Goal: Transaction & Acquisition: Purchase product/service

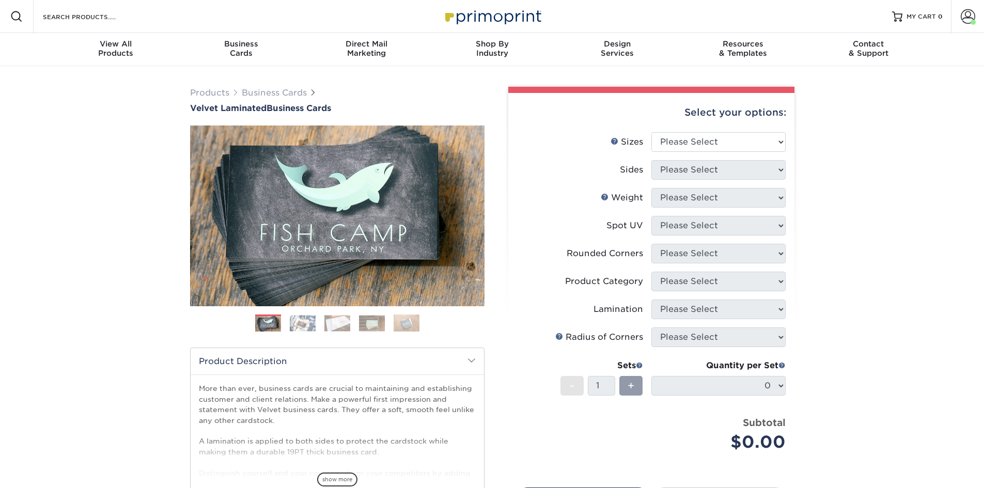
drag, startPoint x: 878, startPoint y: 150, endPoint x: 872, endPoint y: 150, distance: 6.2
click at [878, 151] on div "Products Business Cards Velvet Laminated Business Cards Previous Next" at bounding box center [492, 341] width 984 height 551
click at [755, 147] on select "Please Select 1.5" x 3.5" - Mini 1.75" x 3.5" - Mini 2" x 2" - Square 2" x 3" -…" at bounding box center [718, 142] width 134 height 20
select select "2.00x3.50"
click at [651, 132] on select "Please Select 1.5" x 3.5" - Mini 1.75" x 3.5" - Mini 2" x 2" - Square 2" x 3" -…" at bounding box center [718, 142] width 134 height 20
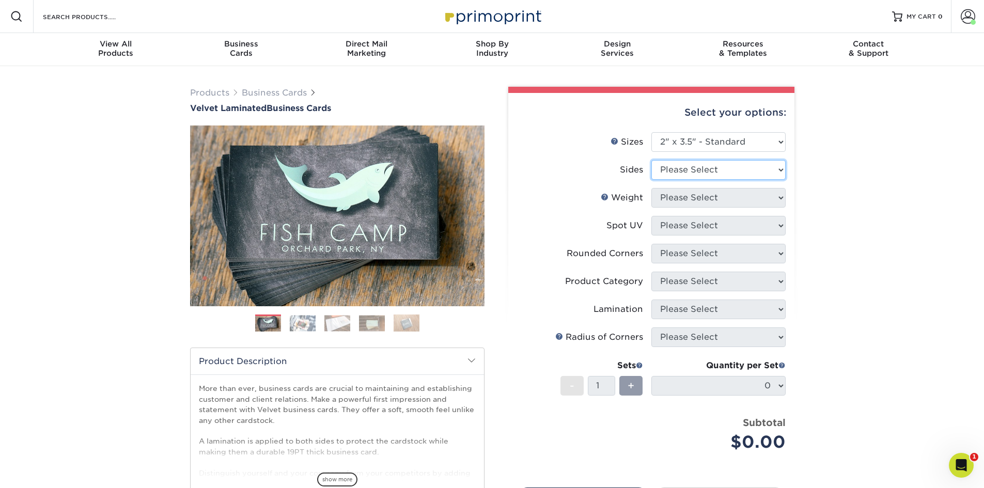
click at [702, 171] on select "Please Select Print Both Sides Print Front Only" at bounding box center [718, 170] width 134 height 20
select select "13abbda7-1d64-4f25-8bb2-c179b224825d"
click at [651, 160] on select "Please Select Print Both Sides Print Front Only" at bounding box center [718, 170] width 134 height 20
click at [766, 205] on select "Please Select 16PT" at bounding box center [718, 198] width 134 height 20
select select "16PT"
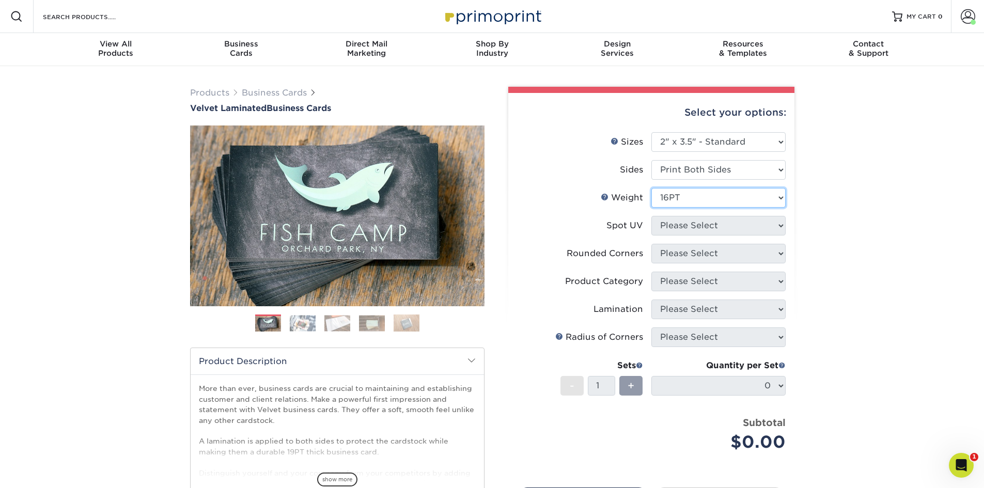
click at [651, 188] on select "Please Select 16PT" at bounding box center [718, 198] width 134 height 20
click at [747, 227] on select "Please Select No Spot UV Front and Back (Both Sides) Front Only Back Only" at bounding box center [718, 226] width 134 height 20
select select "3"
click at [651, 216] on select "Please Select No Spot UV Front and Back (Both Sides) Front Only Back Only" at bounding box center [718, 226] width 134 height 20
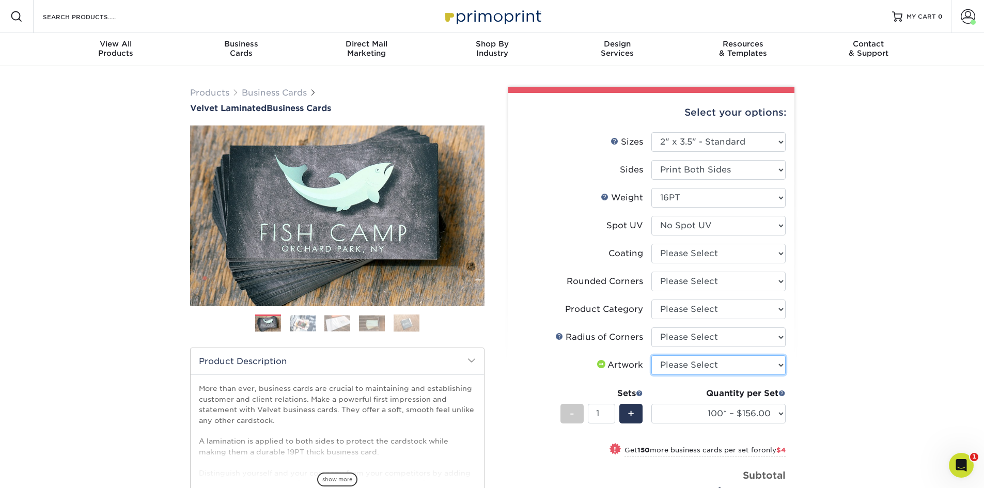
click at [694, 364] on select "Please Select I will upload files I need a design - $100" at bounding box center [718, 365] width 134 height 20
select select "upload"
click at [651, 355] on select "Please Select I will upload files I need a design - $100" at bounding box center [718, 365] width 134 height 20
click at [692, 331] on select "Please Select Rounded 1/8" Rounded 1/4"" at bounding box center [718, 337] width 134 height 20
drag, startPoint x: 898, startPoint y: 353, endPoint x: 865, endPoint y: 326, distance: 42.7
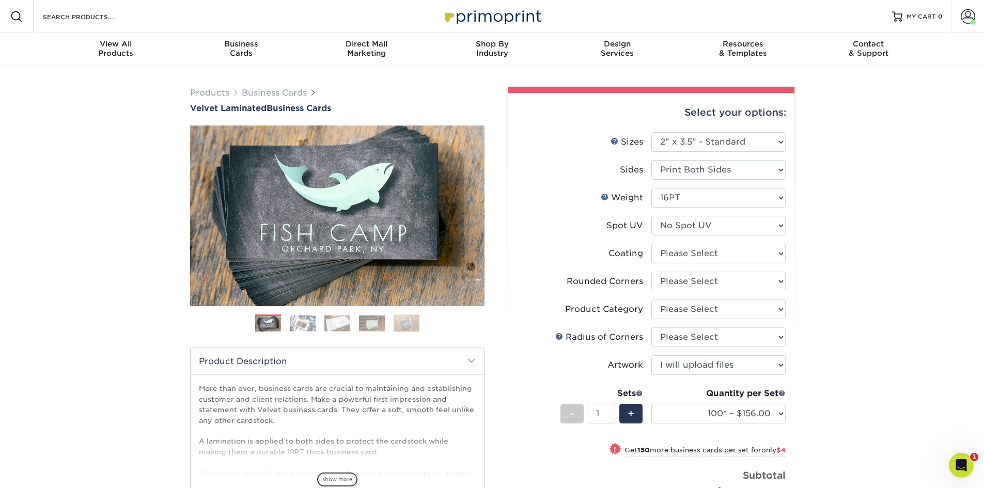
click at [894, 347] on div "Products Business Cards Velvet Laminated Business Cards Previous Next" at bounding box center [492, 373] width 984 height 615
click at [724, 256] on select at bounding box center [718, 254] width 134 height 20
select select "3e7618de-abca-4bda-9f97-8b9129e913d8"
click at [651, 244] on select at bounding box center [718, 254] width 134 height 20
select select "-1"
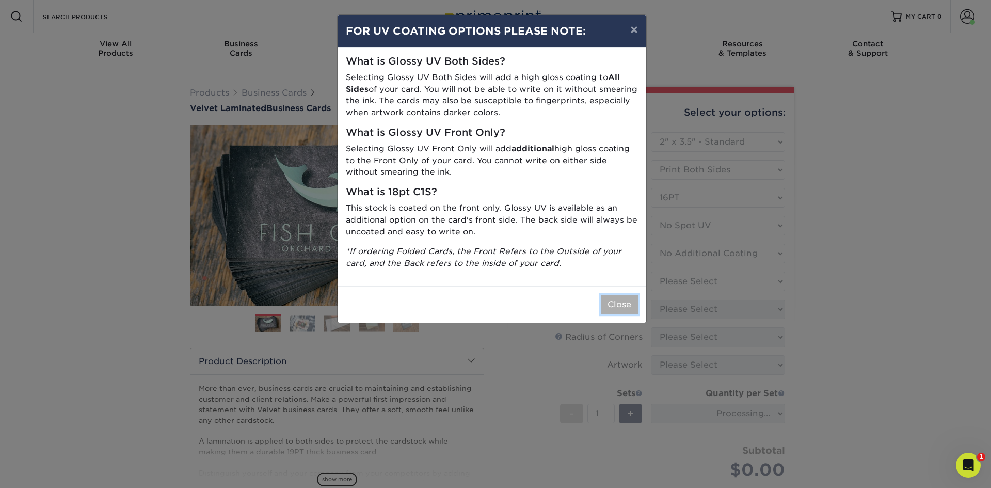
click at [616, 305] on button "Close" at bounding box center [619, 305] width 37 height 20
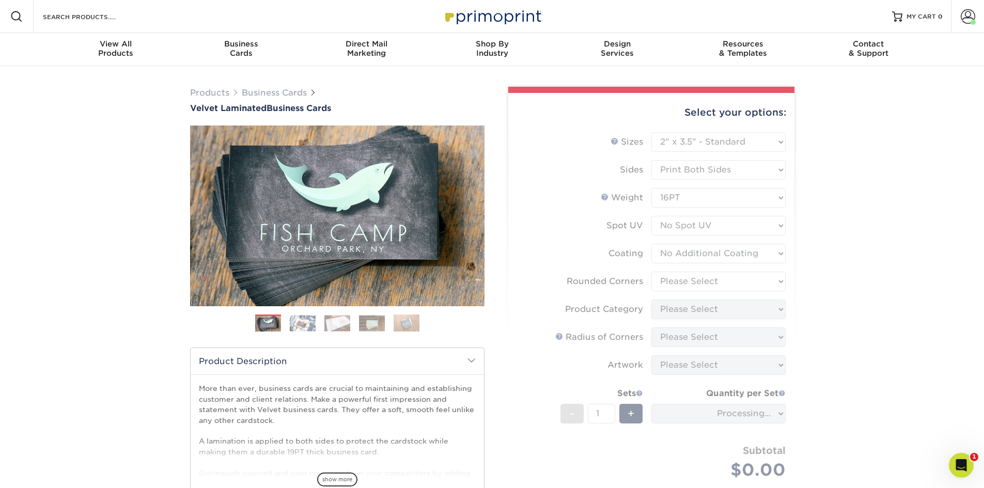
click at [753, 283] on form "Sizes Help Sizes Please Select 1.5" x 3.5" - Mini 1.75" x 3.5" - Mini 2" x 2" -…" at bounding box center [650, 317] width 269 height 371
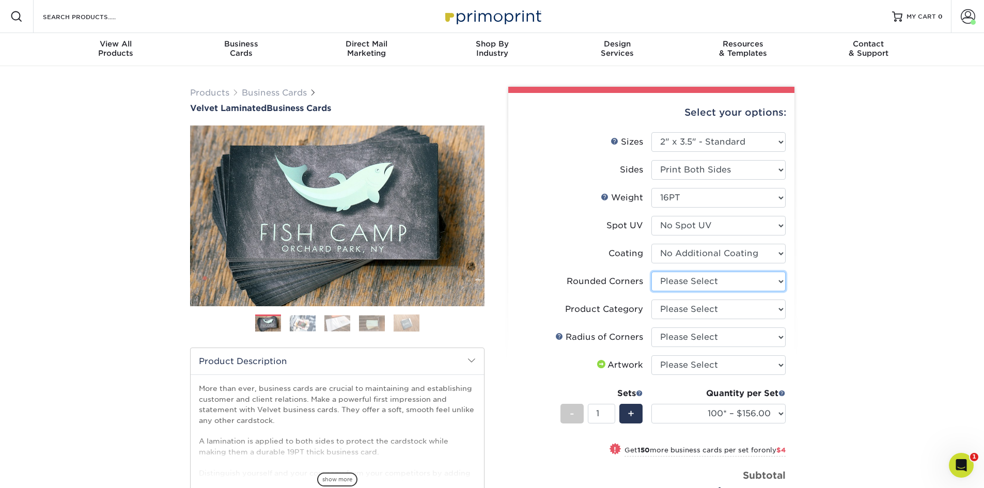
click at [770, 285] on select "Please Select Yes - Round 2 Corners Yes - Round 4 Corners No" at bounding box center [718, 282] width 134 height 20
click at [651, 272] on select "Please Select Yes - Round 2 Corners Yes - Round 4 Corners No" at bounding box center [718, 282] width 134 height 20
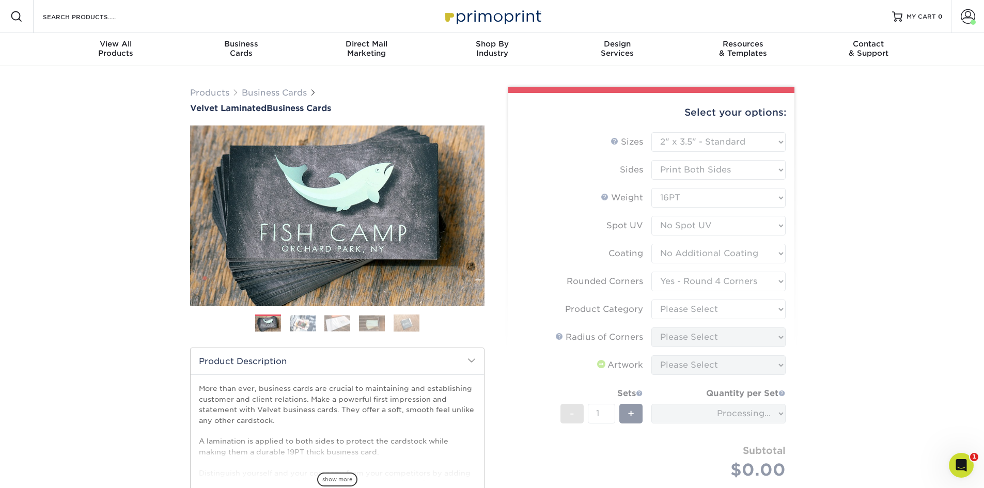
click at [737, 285] on form "Sizes Help Sizes Please Select 1.5" x 3.5" - Mini 1.75" x 3.5" - Mini 2" x 2" -…" at bounding box center [650, 317] width 269 height 371
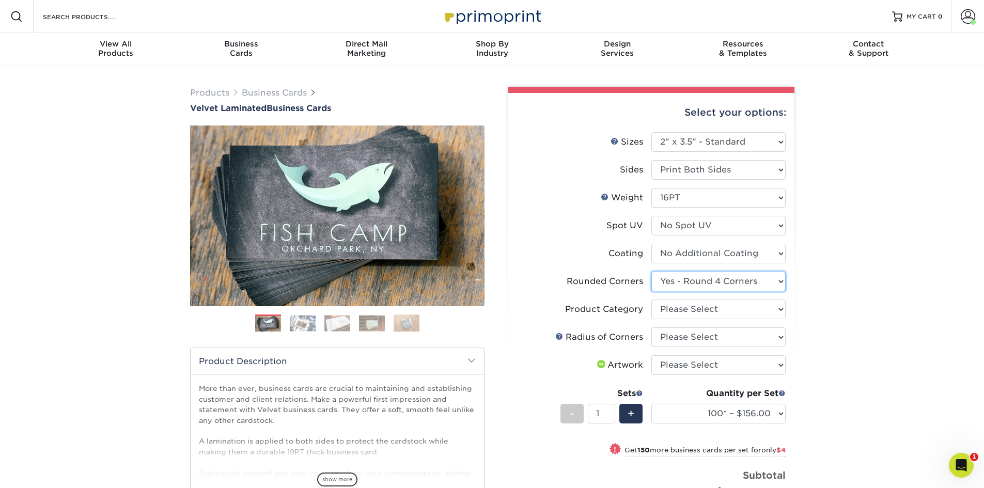
click at [750, 284] on select "Please Select Yes - Round 2 Corners Yes - Round 4 Corners No" at bounding box center [718, 282] width 134 height 20
select select "0"
click at [651, 272] on select "Please Select Yes - Round 2 Corners Yes - Round 4 Corners No" at bounding box center [718, 282] width 134 height 20
select select
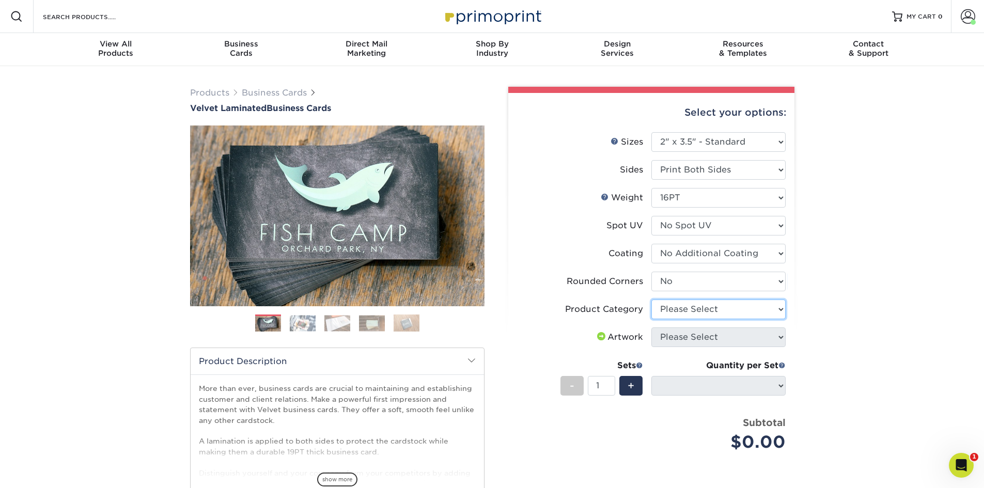
click at [724, 312] on select "Please Select Business Cards" at bounding box center [718, 309] width 134 height 20
select select "3b5148f1-0588-4f88-a218-97bcfdce65c1"
click at [651, 299] on select "Please Select Business Cards" at bounding box center [718, 309] width 134 height 20
click at [845, 352] on div "Products Business Cards Velvet Laminated Business Cards Previous Next" at bounding box center [492, 347] width 984 height 562
click at [966, 459] on div "Open Intercom Messenger" at bounding box center [961, 465] width 34 height 34
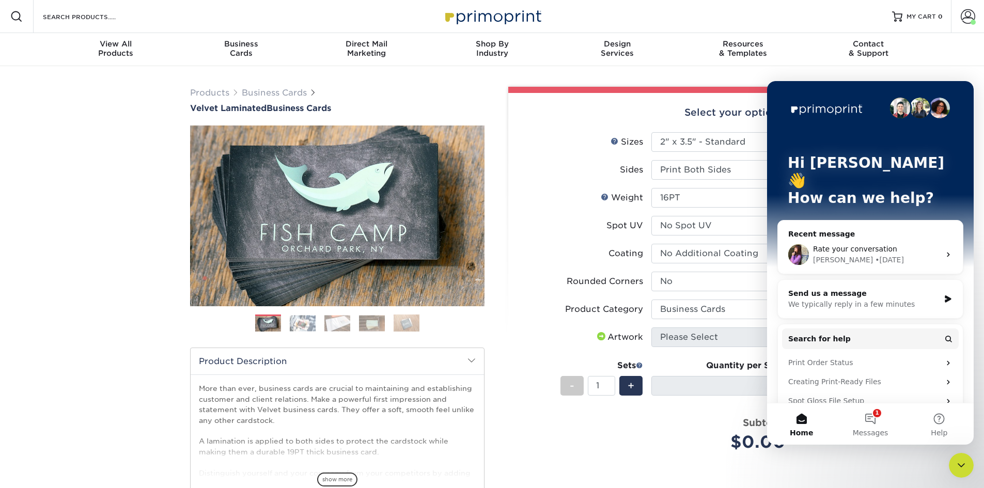
drag, startPoint x: 610, startPoint y: 440, endPoint x: 654, endPoint y: 390, distance: 67.3
click at [610, 439] on div "Price per set $0.00" at bounding box center [584, 435] width 134 height 39
click at [962, 57] on nav "Resources Menu Search Products Account [PERSON_NAME] Business Account Bell Cons…" at bounding box center [492, 33] width 984 height 66
